Goal: Check status: Check status

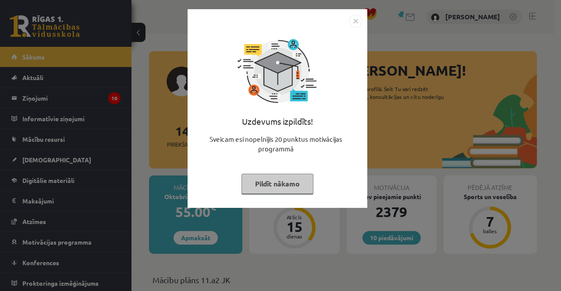
click at [359, 24] on img "Close" at bounding box center [355, 20] width 13 height 13
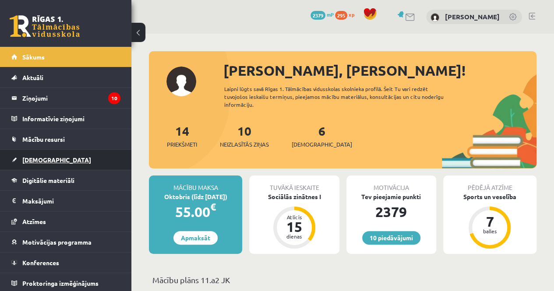
click at [27, 157] on span "[DEMOGRAPHIC_DATA]" at bounding box center [56, 160] width 69 height 8
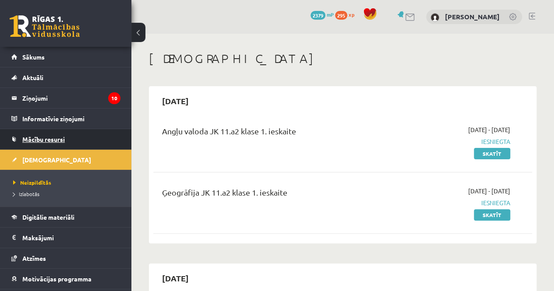
drag, startPoint x: 540, startPoint y: 0, endPoint x: 47, endPoint y: 138, distance: 511.3
click at [47, 138] on span "Mācību resursi" at bounding box center [43, 139] width 42 height 8
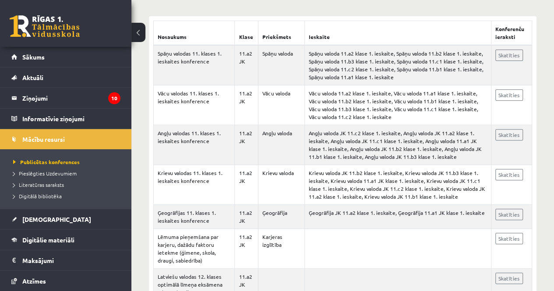
scroll to position [163, 0]
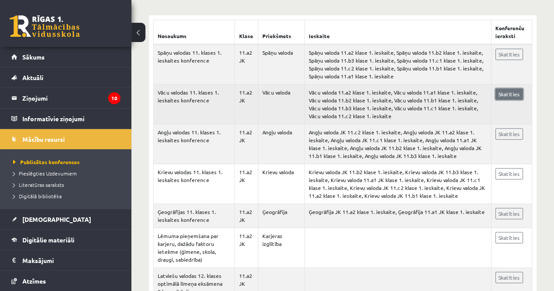
click at [513, 92] on link "Skatīties" at bounding box center [509, 93] width 28 height 11
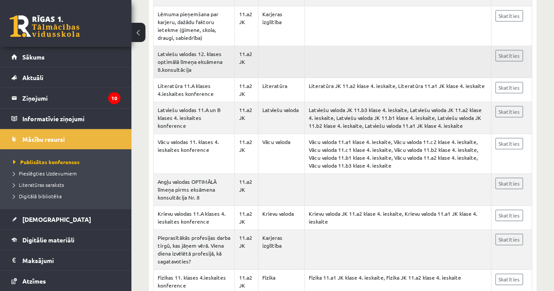
scroll to position [385, 0]
click at [32, 258] on legend "Maksājumi 0" at bounding box center [71, 261] width 98 height 20
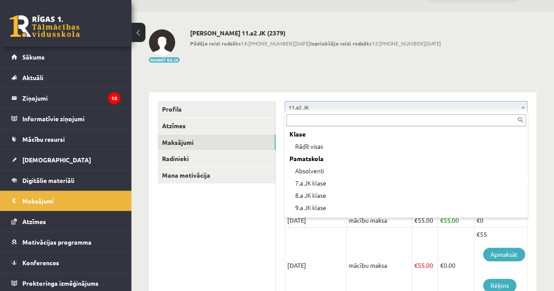
scroll to position [145, 0]
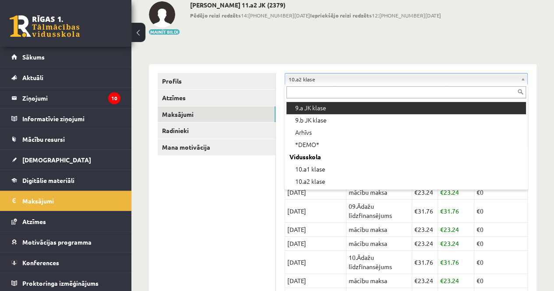
scroll to position [61, 0]
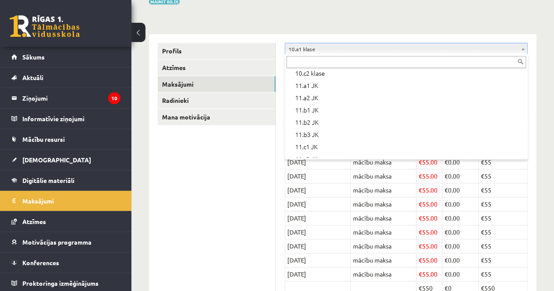
scroll to position [199, 0]
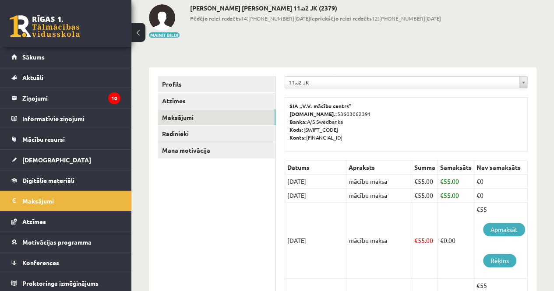
scroll to position [47, 0]
